Goal: Information Seeking & Learning: Learn about a topic

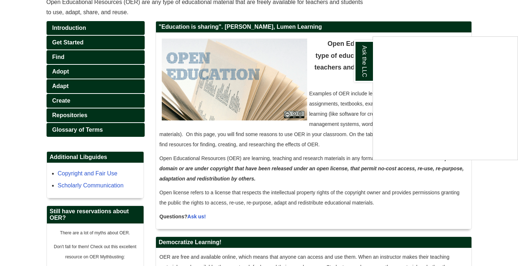
scroll to position [145, 0]
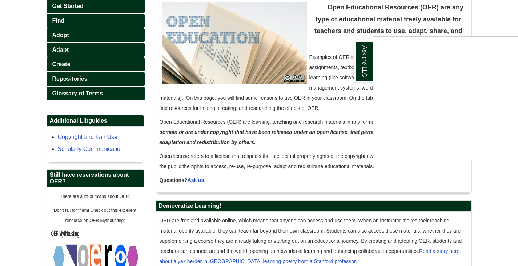
click at [506, 182] on div "Ask the LLC" at bounding box center [259, 133] width 518 height 266
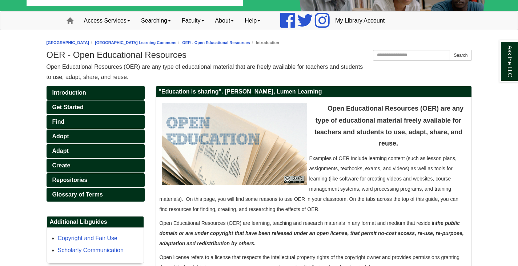
scroll to position [8, 0]
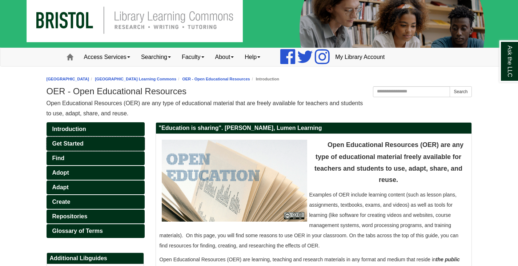
click at [69, 142] on span "Get Started" at bounding box center [67, 143] width 31 height 6
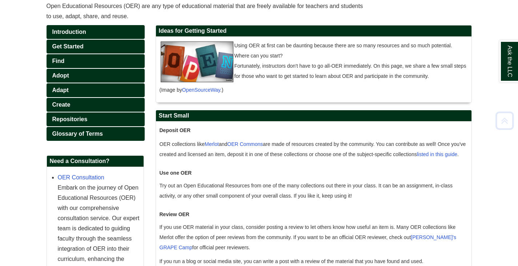
scroll to position [109, 0]
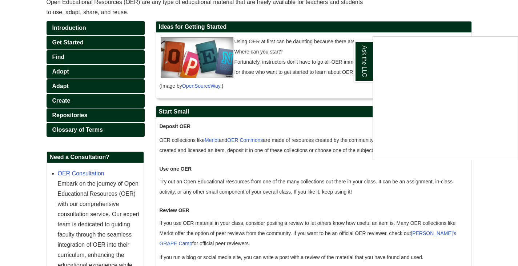
click at [241, 142] on div "Ask the LLC" at bounding box center [259, 133] width 518 height 266
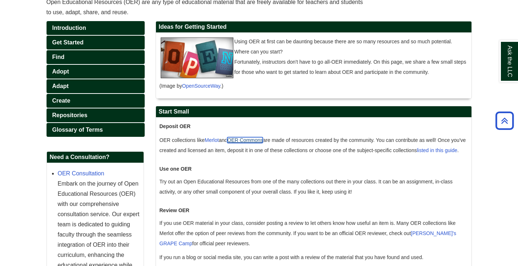
click at [247, 143] on link "OER Commons" at bounding box center [245, 140] width 36 height 6
